Goal: Task Accomplishment & Management: Use online tool/utility

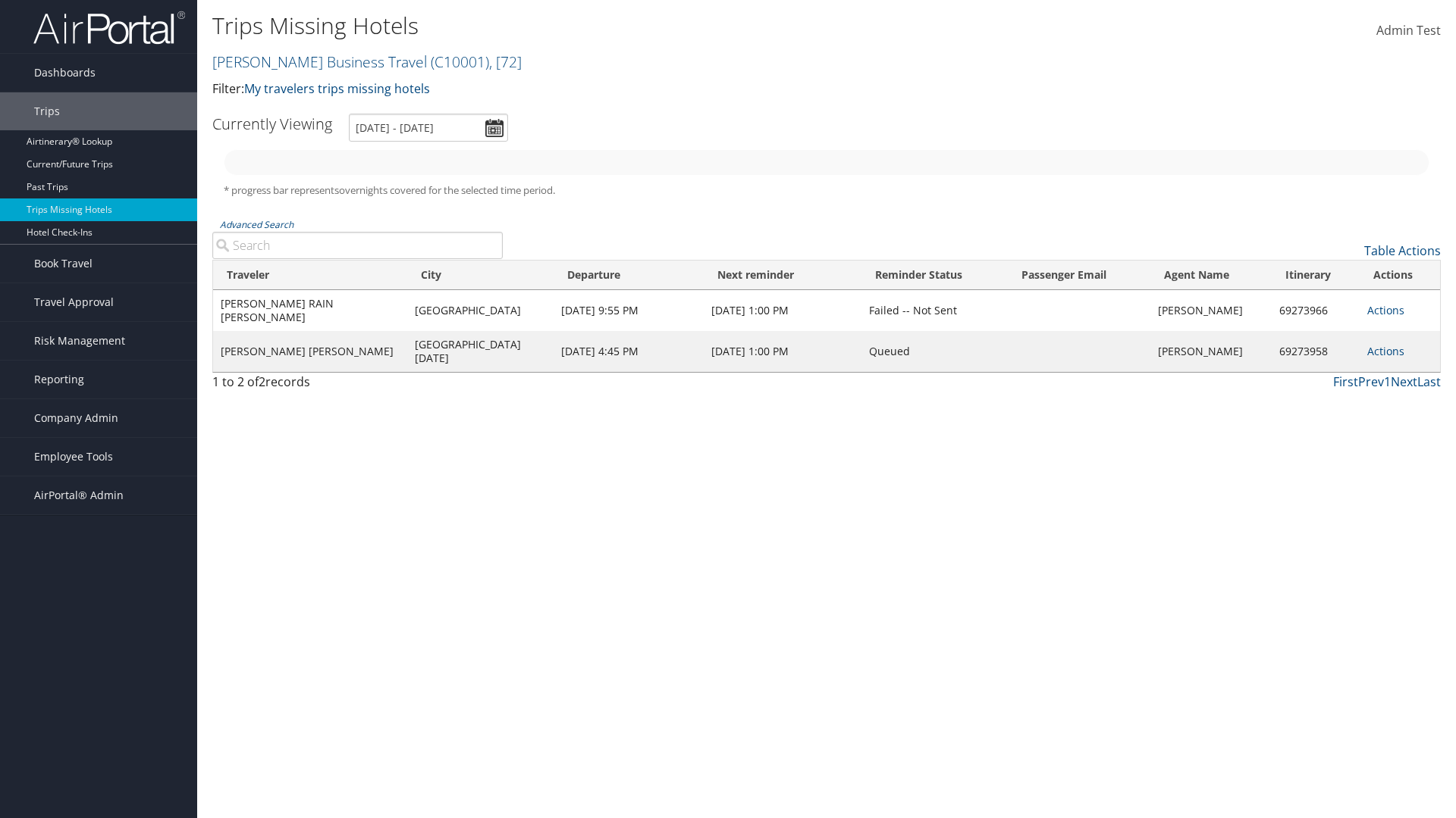
click at [313, 62] on link "[PERSON_NAME] Business Travel ( C10001 ) , [ 72 ]" at bounding box center [367, 62] width 309 height 21
click at [0, 0] on input "search" at bounding box center [0, 0] width 0 height 0
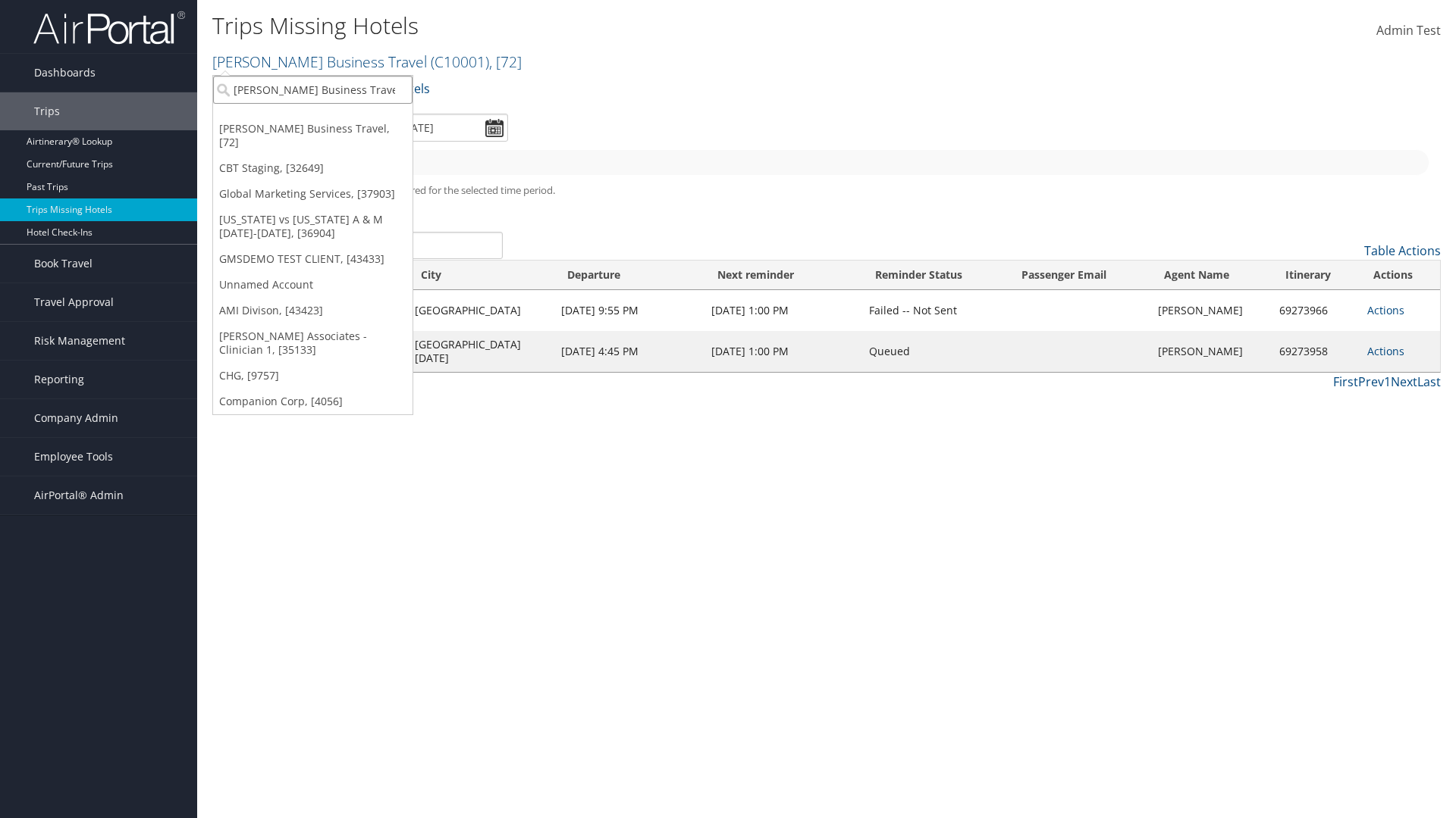
type input "[PERSON_NAME] Business Travel"
click at [333, 131] on div "Account" at bounding box center [334, 131] width 258 height 14
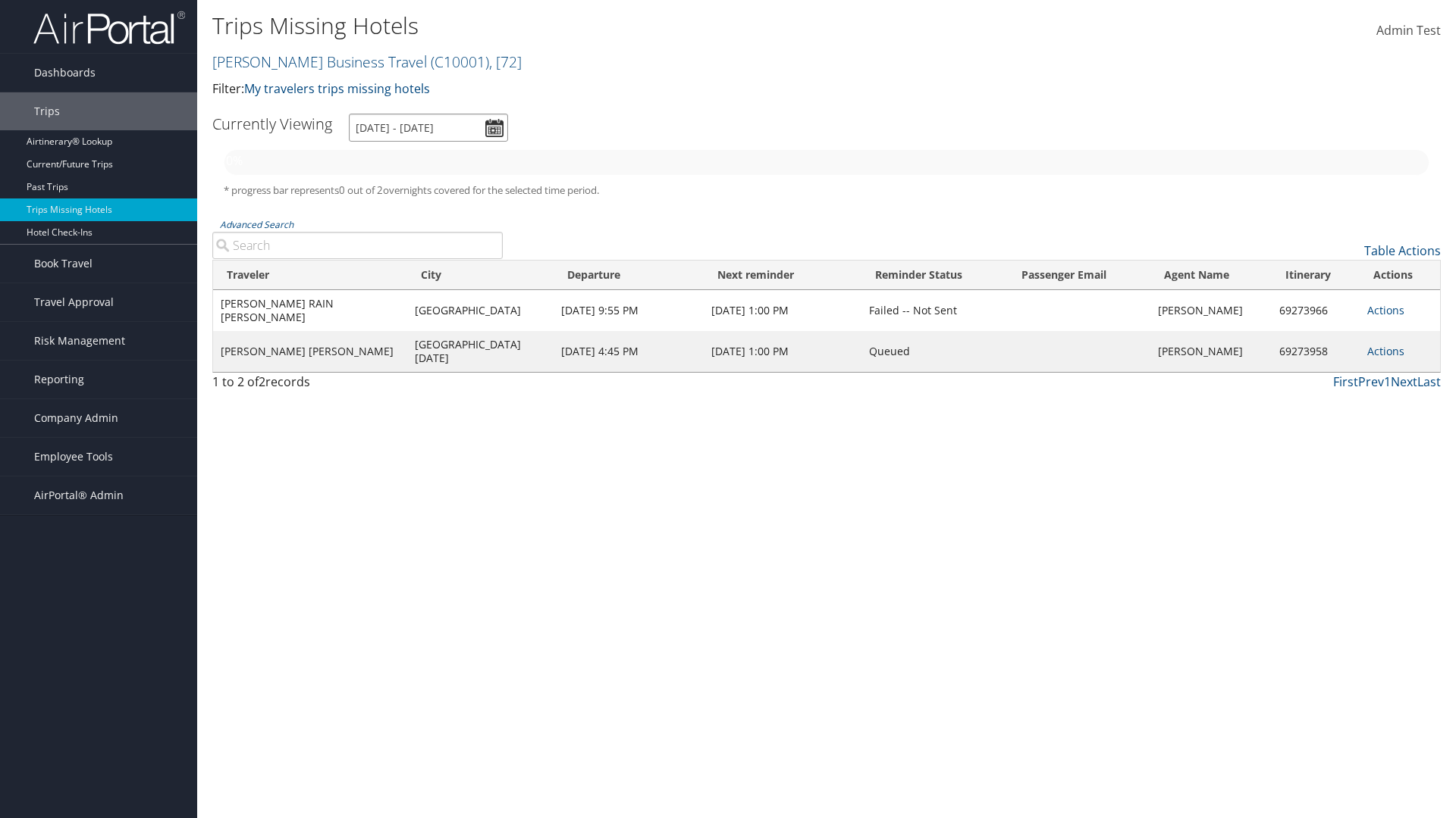
click at [428, 127] on input "9/7/2025 - 12/7/2025" at bounding box center [428, 127] width 159 height 28
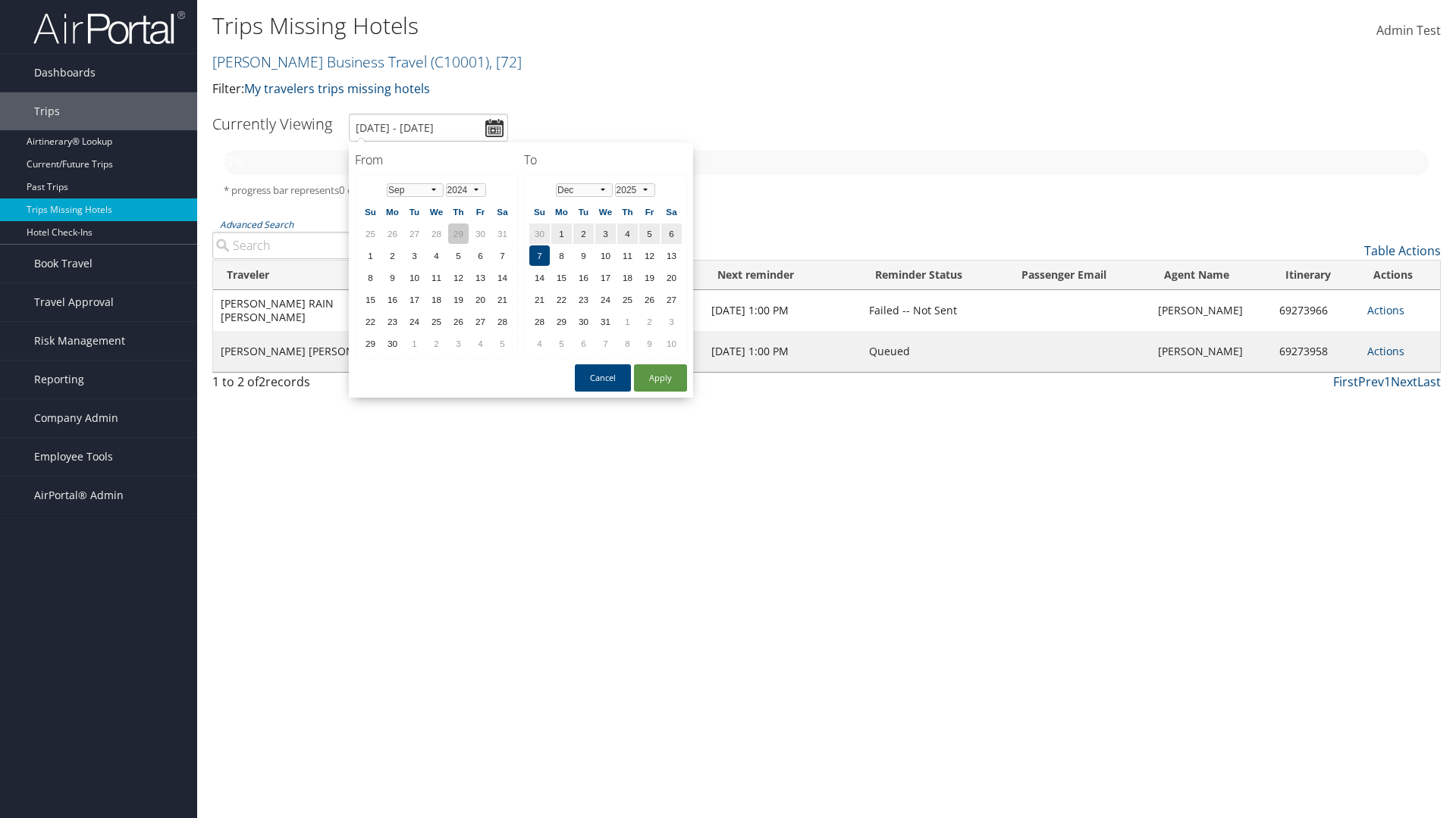
click at [458, 233] on td "29" at bounding box center [459, 234] width 21 height 21
click at [660, 378] on button "Apply" at bounding box center [660, 377] width 53 height 27
type input "8/29/2024 - 12/7/2025"
